Goal: Task Accomplishment & Management: Use online tool/utility

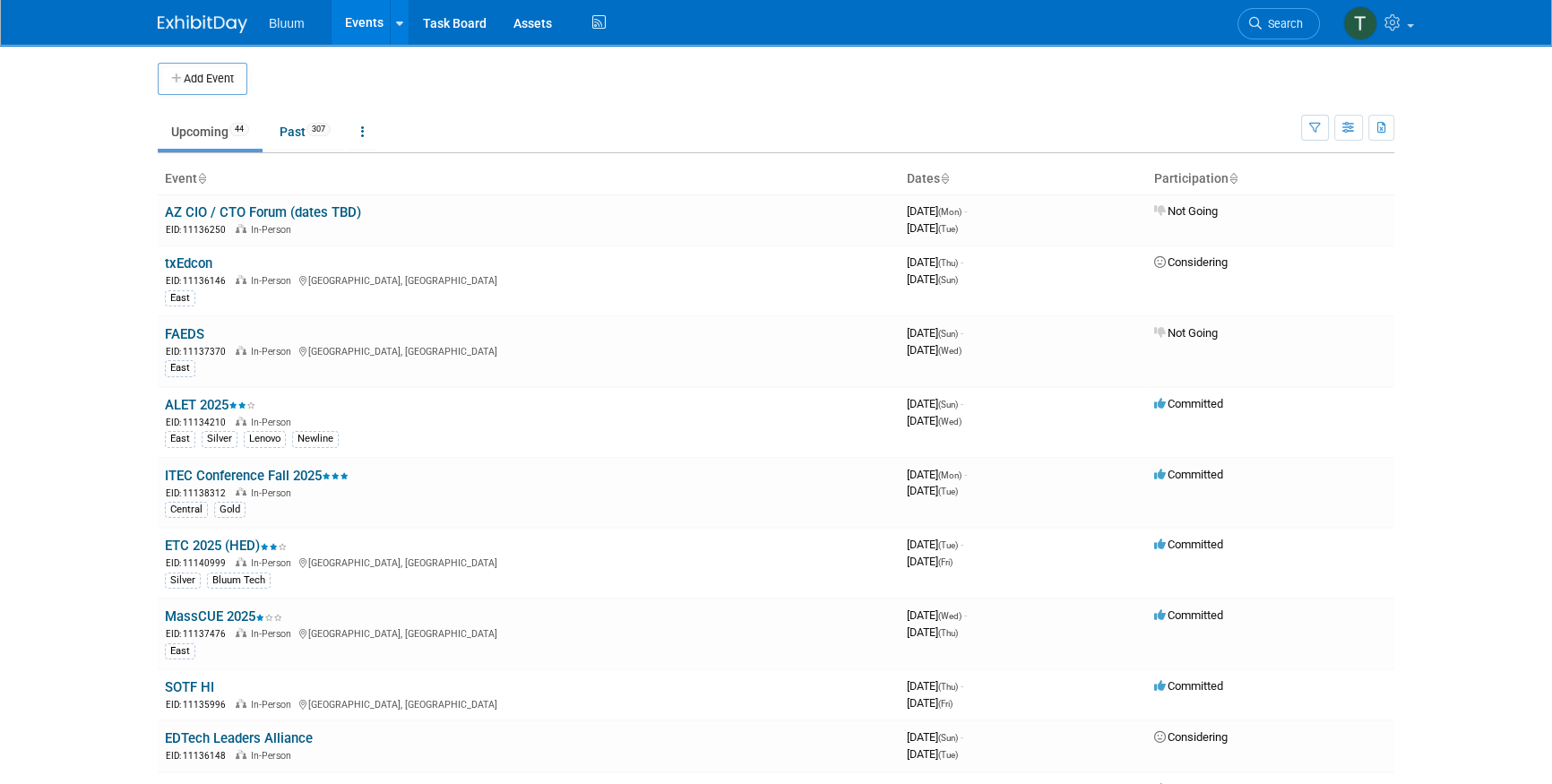
drag, startPoint x: 50, startPoint y: 320, endPoint x: 7, endPoint y: 325, distance: 43.3
click at [50, 320] on body "Bluum Events Add Event Bulk Upload Events Shareable Event Boards Recently Viewe…" at bounding box center [776, 392] width 1552 height 784
click at [286, 123] on link "Past 307" at bounding box center [305, 132] width 78 height 34
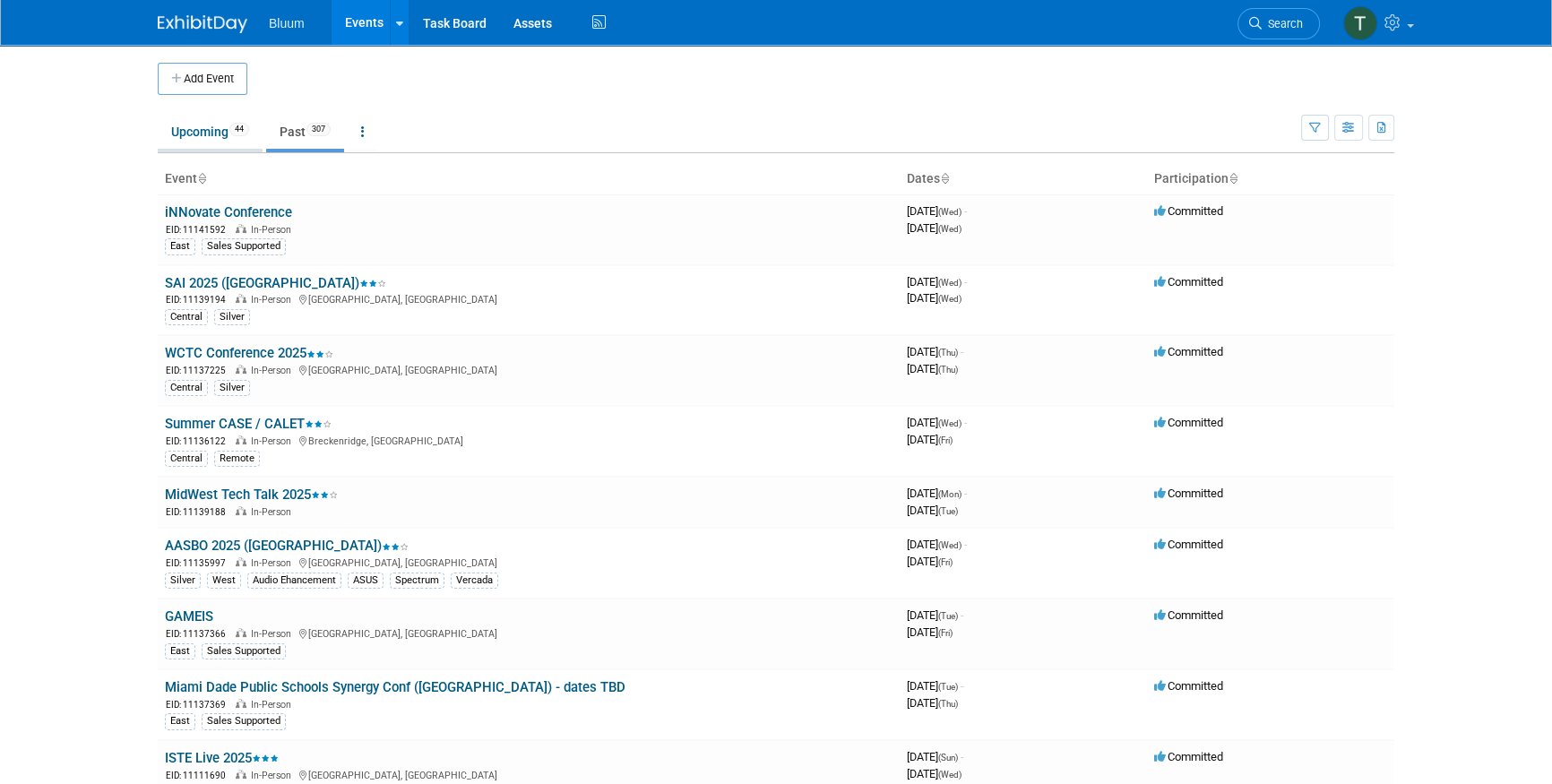
click at [205, 143] on link "Upcoming 44" at bounding box center [210, 132] width 105 height 34
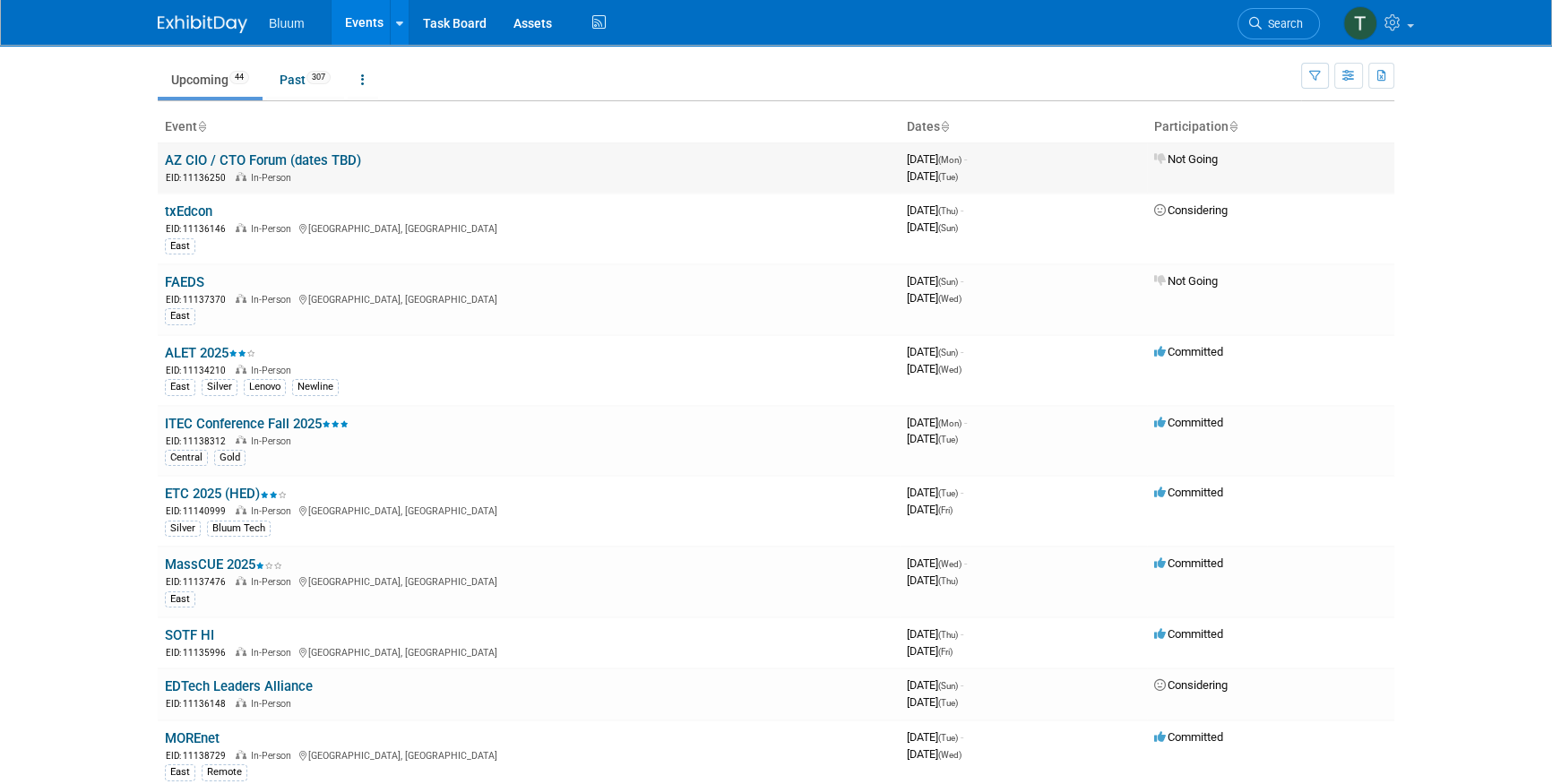
scroll to position [81, 0]
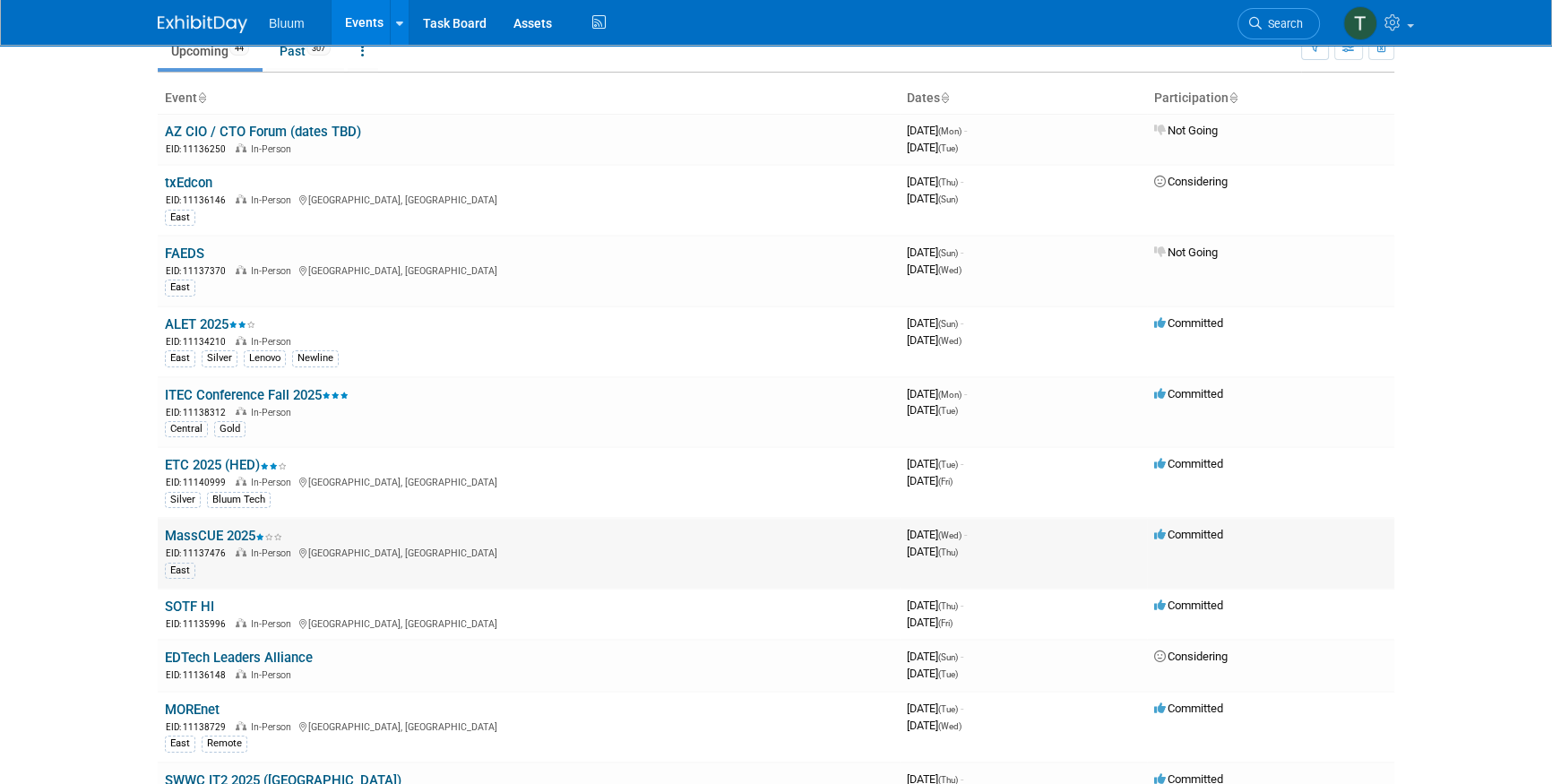
click at [238, 529] on link "MassCUE 2025" at bounding box center [224, 536] width 118 height 16
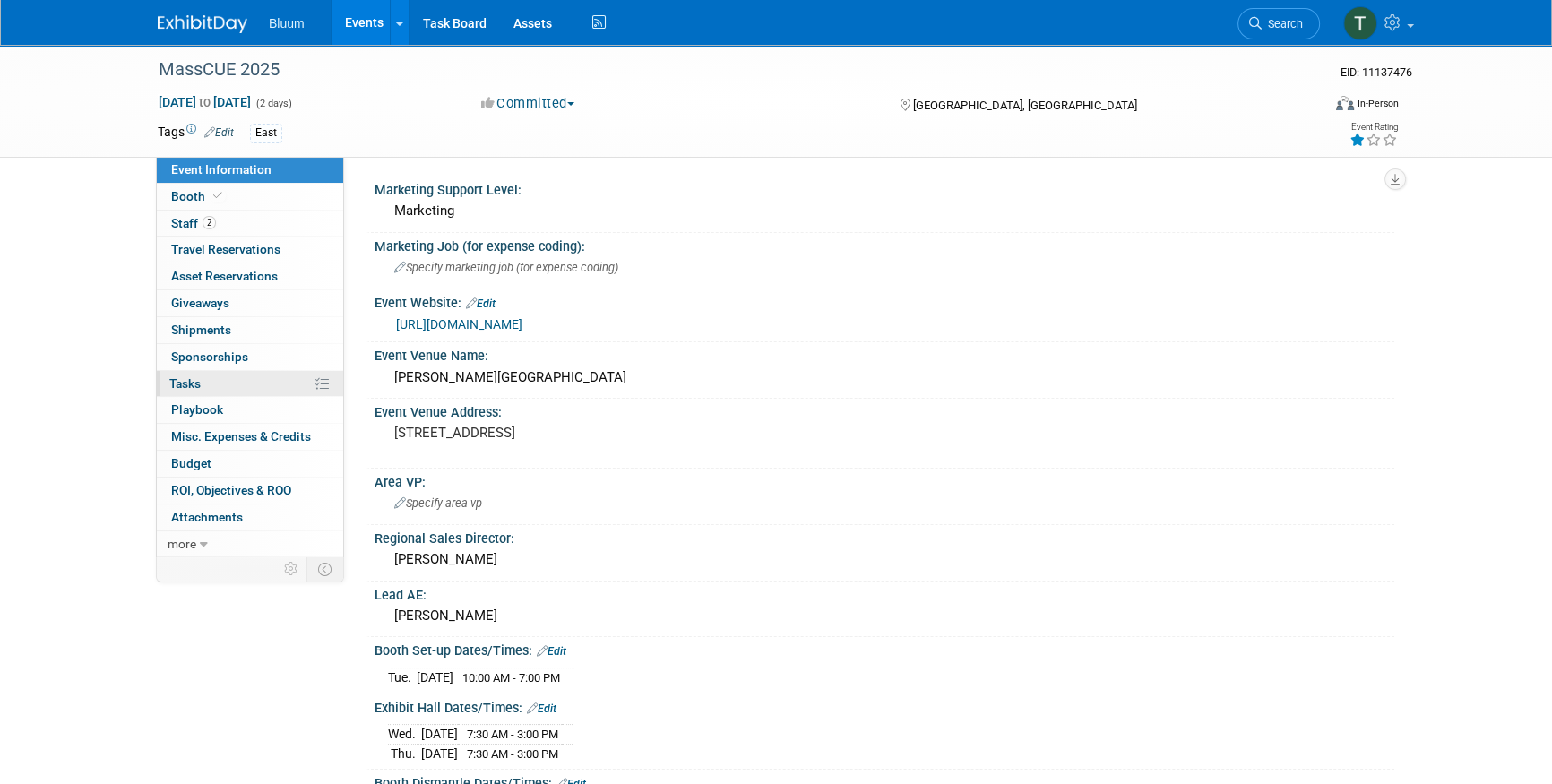
click at [209, 374] on link "0% Tasks 0%" at bounding box center [249, 383] width 187 height 26
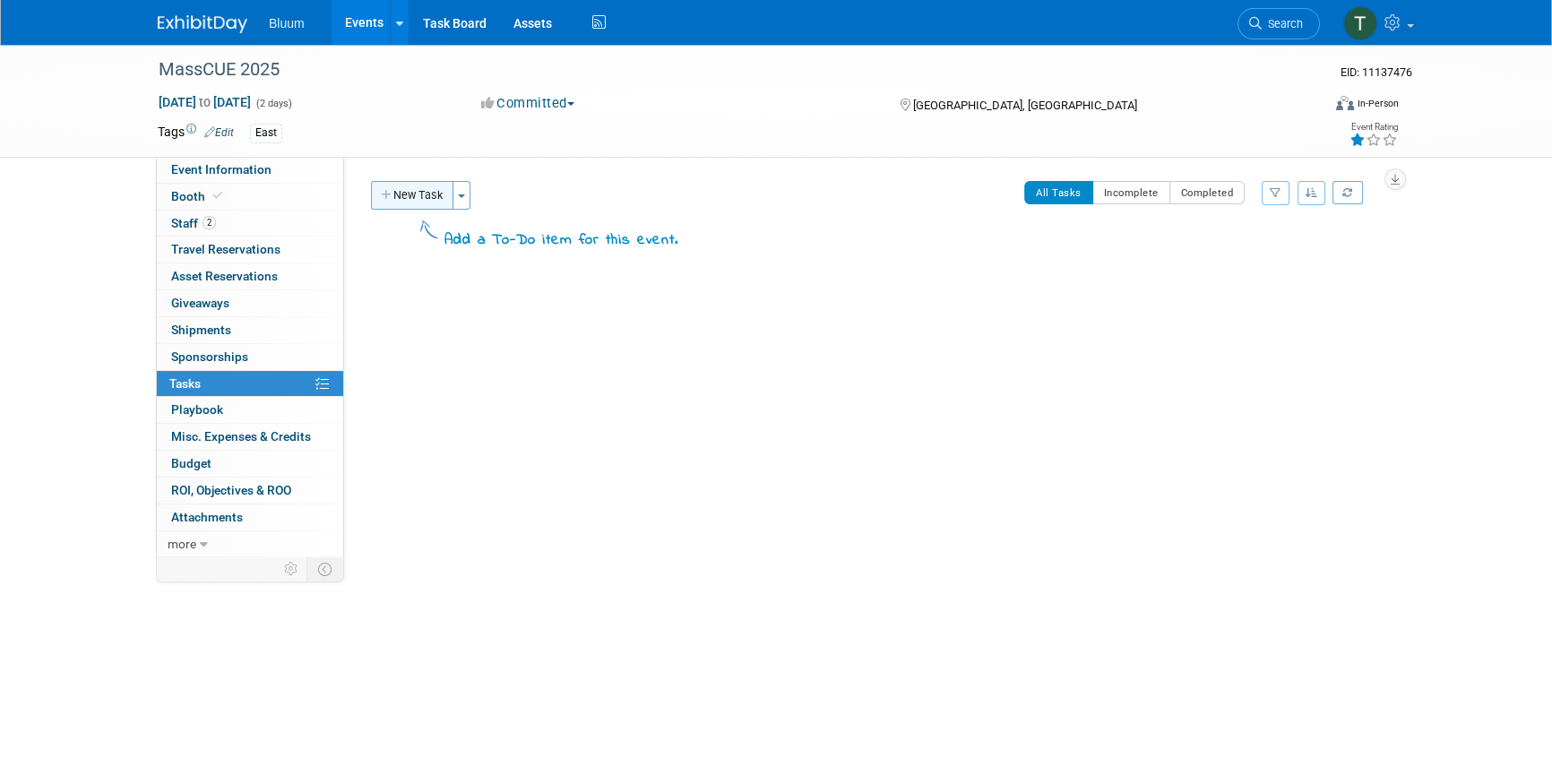
click at [428, 194] on button "New Task" at bounding box center [411, 195] width 82 height 28
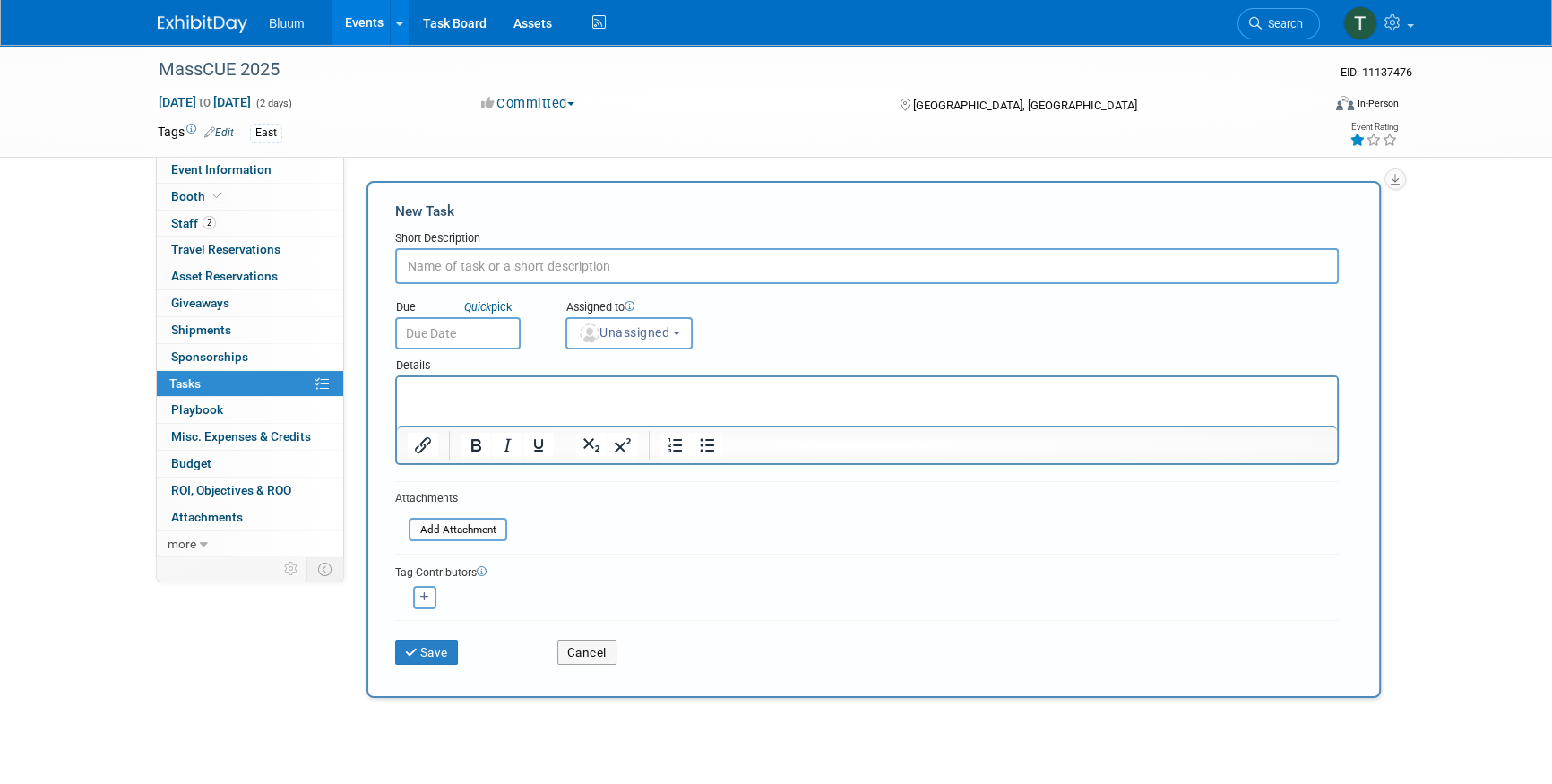
click at [456, 266] on input "text" at bounding box center [867, 266] width 943 height 36
click at [588, 662] on button "Cancel" at bounding box center [587, 652] width 59 height 25
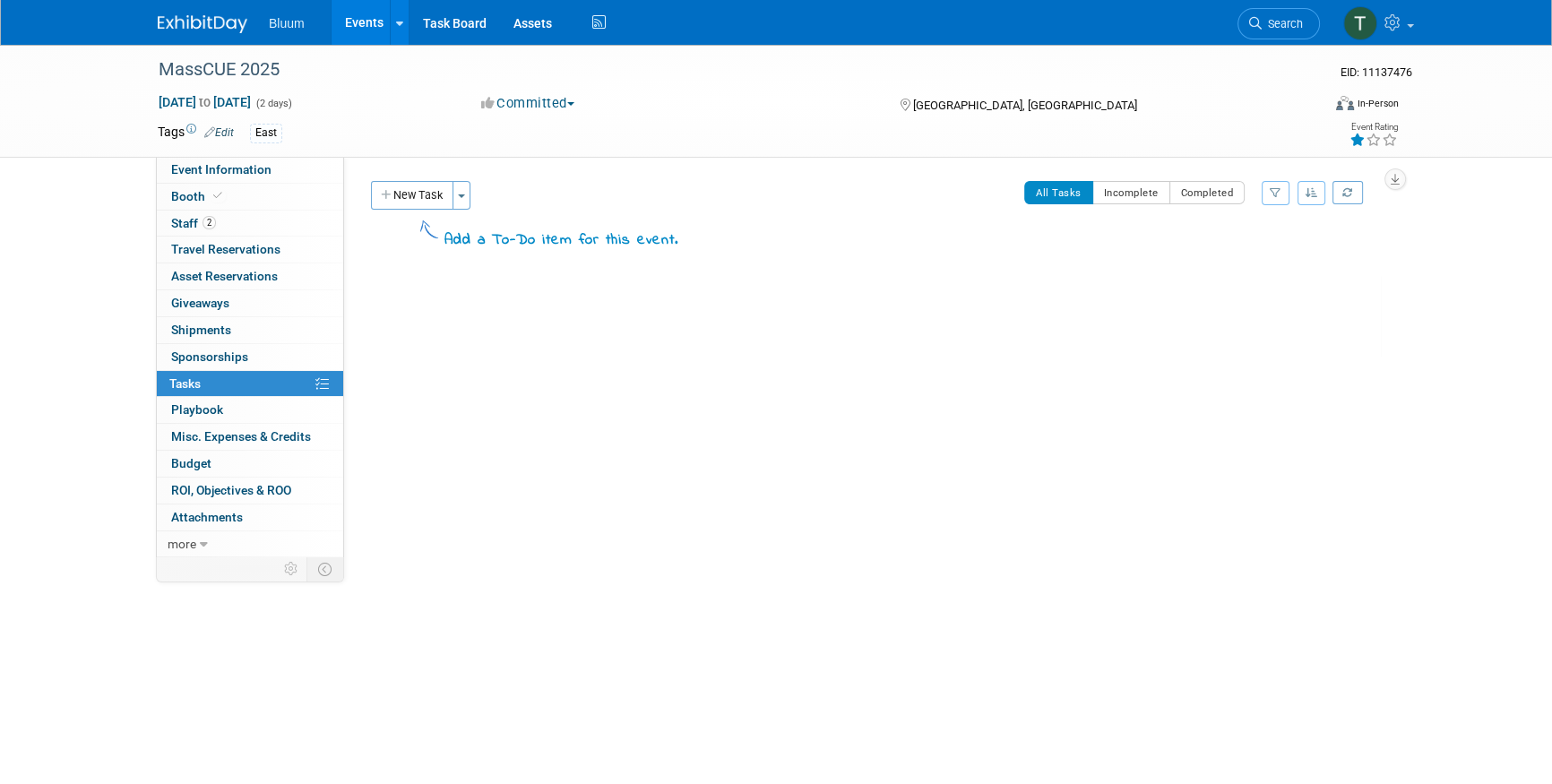
click at [791, 289] on div "MassCUE 2025 Foxborough, MA Oct 15, 2025 to Oct 16, 2025 (Going)" at bounding box center [874, 317] width 1014 height 85
click at [90, 252] on div "MassCUE 2025 EID: 11137476 Oct 15, 2025 to Oct 16, 2025 (2 days) Oct 15, 2025 t…" at bounding box center [776, 345] width 1552 height 602
click at [337, 21] on link "Events" at bounding box center [364, 22] width 65 height 45
